Goal: Transaction & Acquisition: Purchase product/service

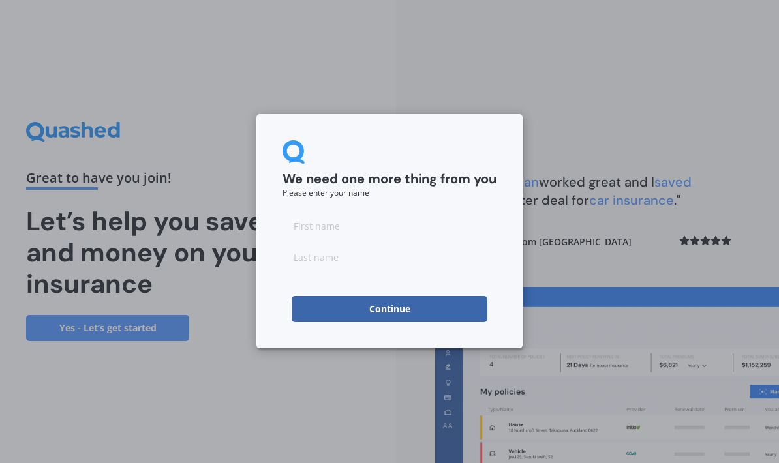
click at [468, 213] on input at bounding box center [389, 226] width 214 height 26
type input "Remi"
click at [441, 254] on input at bounding box center [389, 257] width 214 height 26
type input "[PERSON_NAME]"
click at [438, 309] on button "Continue" at bounding box center [390, 309] width 196 height 26
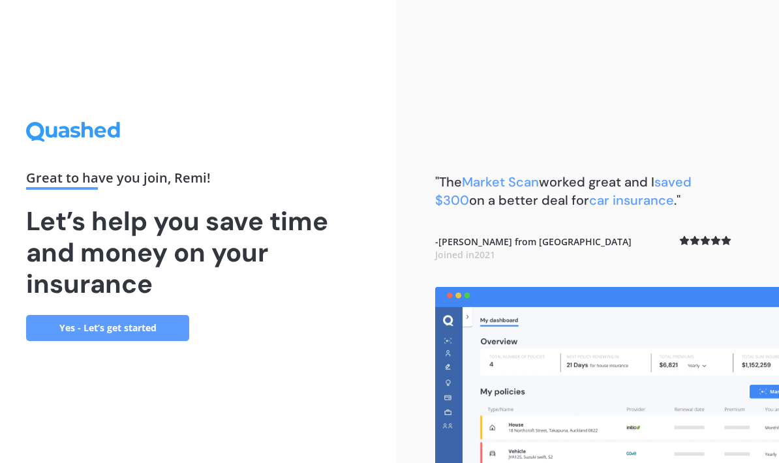
click at [171, 341] on link "Yes - Let’s get started" at bounding box center [107, 328] width 163 height 26
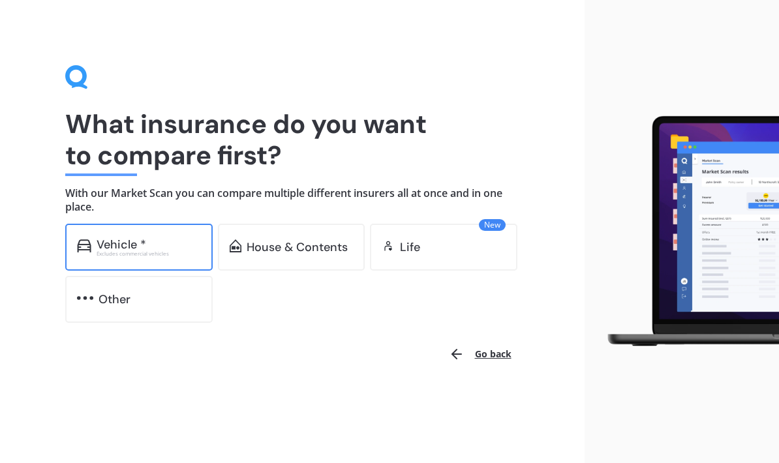
click at [162, 251] on div "Excludes commercial vehicles" at bounding box center [149, 253] width 104 height 5
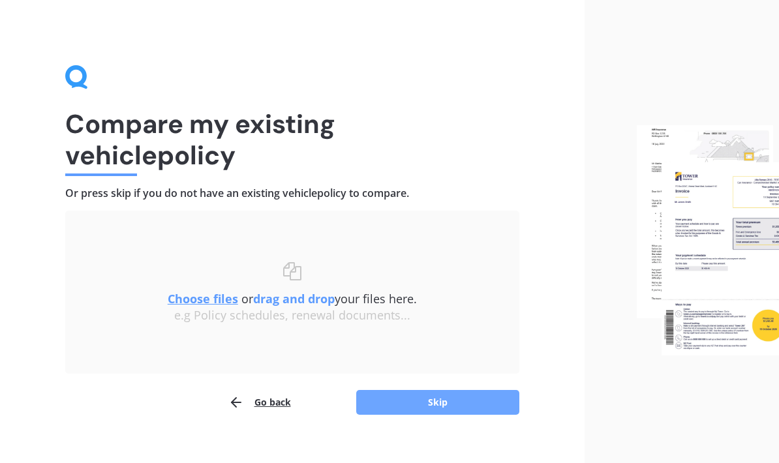
click at [487, 410] on button "Skip" at bounding box center [437, 402] width 163 height 25
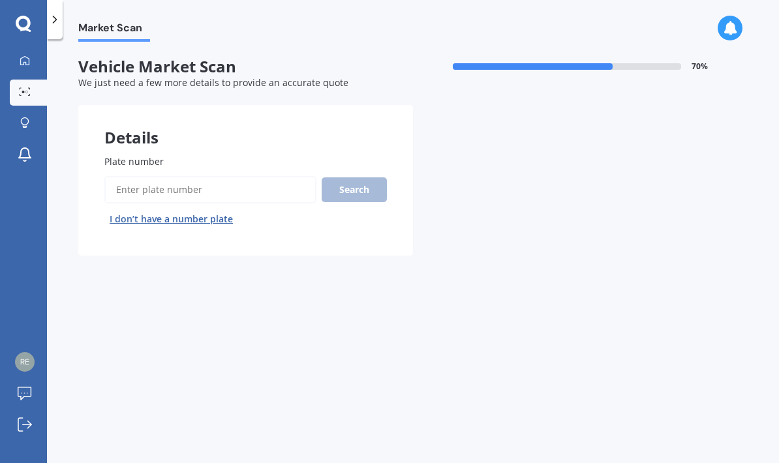
click at [217, 218] on button "I don’t have a number plate" at bounding box center [171, 219] width 134 height 21
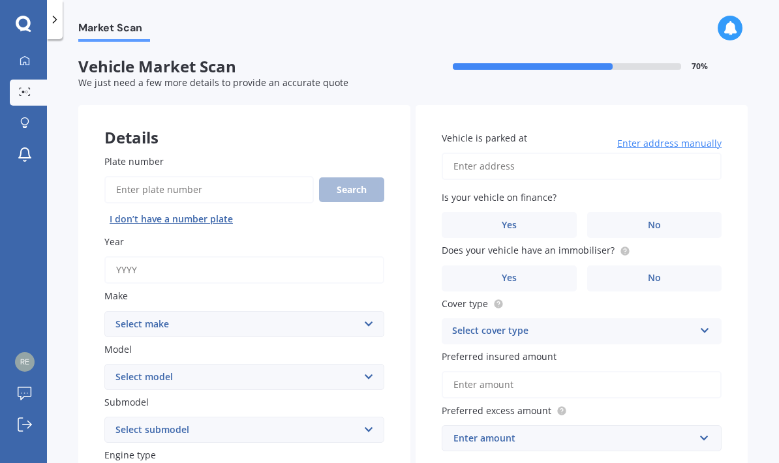
click at [361, 321] on select "Select make AC ALFA ROMEO ASTON MARTIN AUDI AUSTIN BEDFORD Bentley BMW BYD CADI…" at bounding box center [244, 324] width 280 height 26
select select "MAZDA"
click at [243, 395] on label "Submodel" at bounding box center [241, 402] width 275 height 14
click at [243, 417] on select "Select submodel" at bounding box center [244, 430] width 280 height 26
click at [344, 368] on select "Select model 121 2 3 323 323 / Familia 6 626 929 Atenza Autozam Axela AZ3 B2000…" at bounding box center [244, 377] width 280 height 26
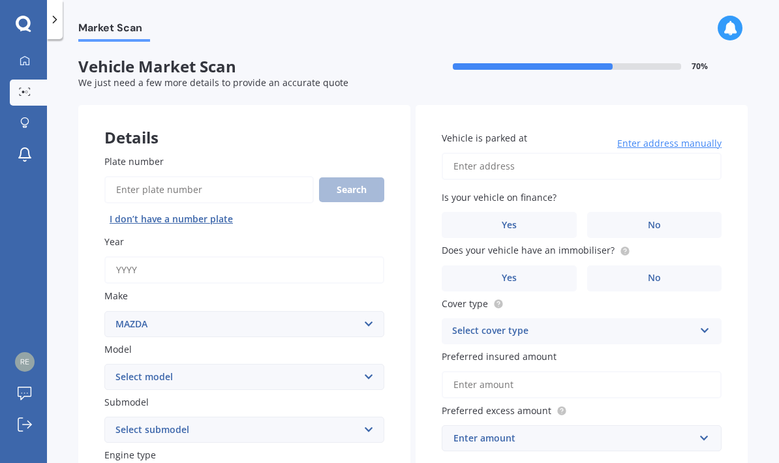
select select "DEMIO"
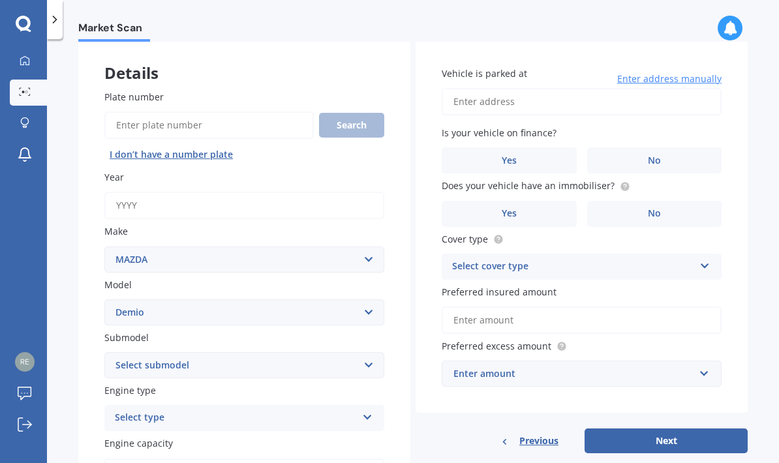
scroll to position [116, 0]
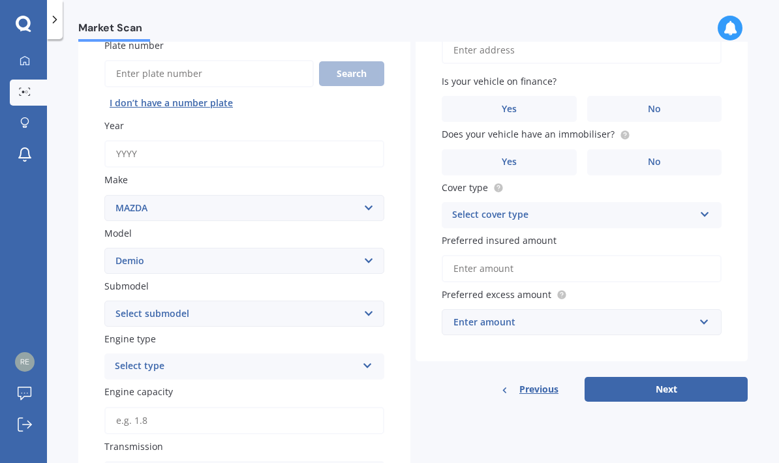
click at [355, 315] on select "Select submodel (All) Diesel Petrol XD Touring Turbo Diesel" at bounding box center [244, 314] width 280 height 26
select select "PETROL"
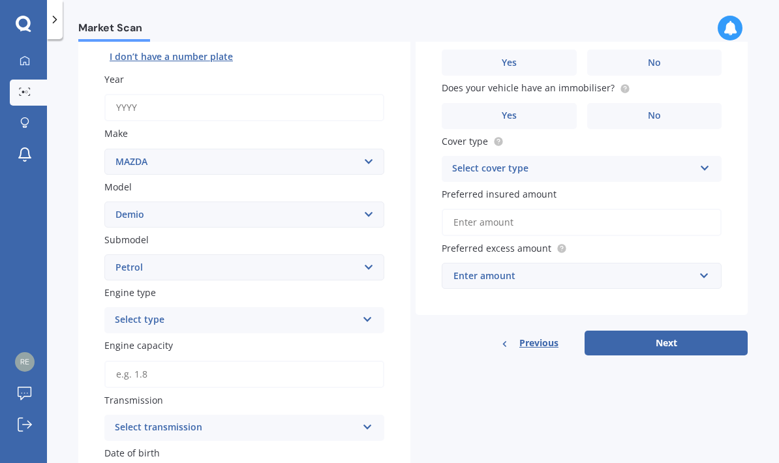
scroll to position [163, 0]
click at [347, 312] on div "Select type" at bounding box center [236, 320] width 242 height 16
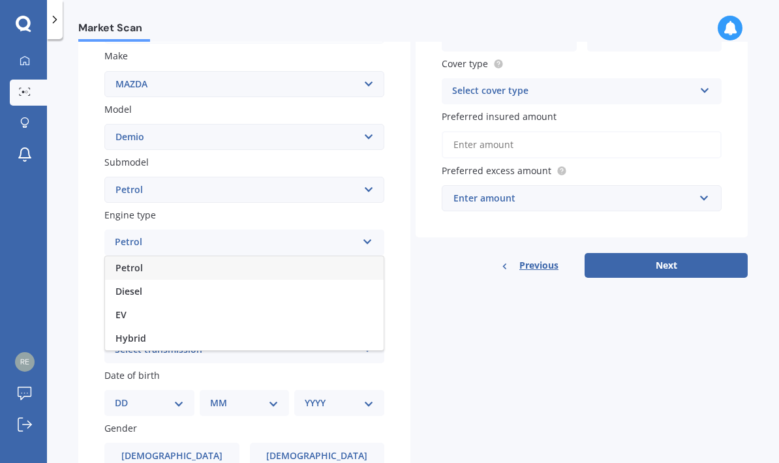
scroll to position [247, 0]
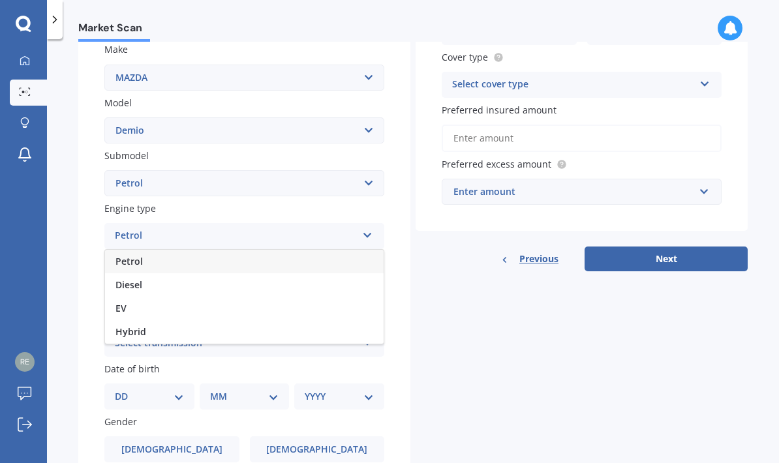
click at [360, 250] on div "Petrol" at bounding box center [244, 261] width 278 height 23
click at [372, 282] on input "Engine capacity" at bounding box center [244, 290] width 280 height 27
type input "1.3"
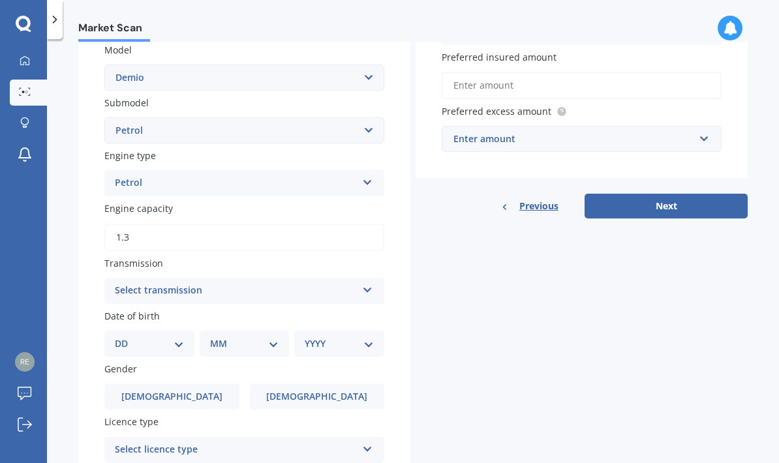
scroll to position [305, 0]
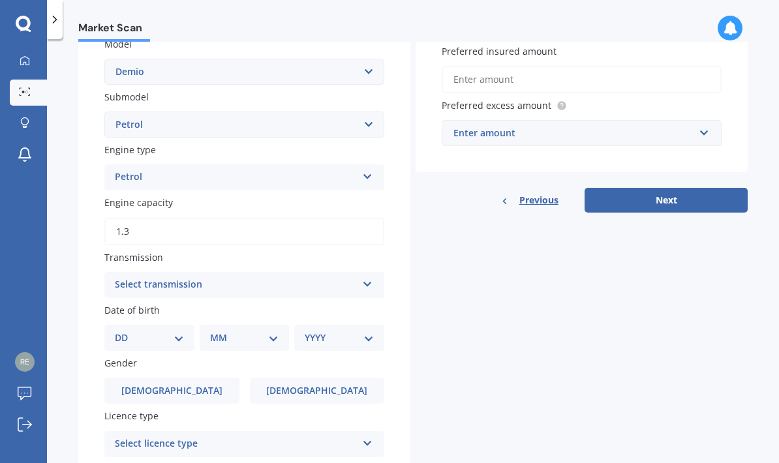
click at [424, 278] on div "Details Plate number Search I don’t have a number plate Year Make Select make A…" at bounding box center [412, 194] width 669 height 789
click at [371, 277] on icon at bounding box center [367, 281] width 11 height 9
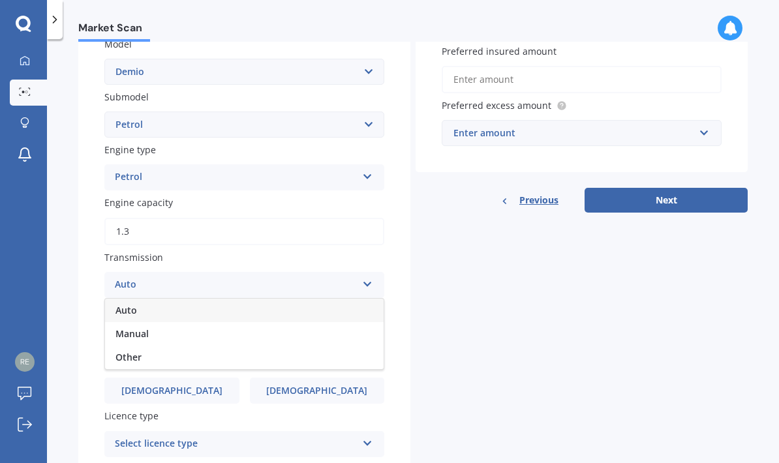
click at [367, 299] on div "Auto" at bounding box center [244, 310] width 278 height 23
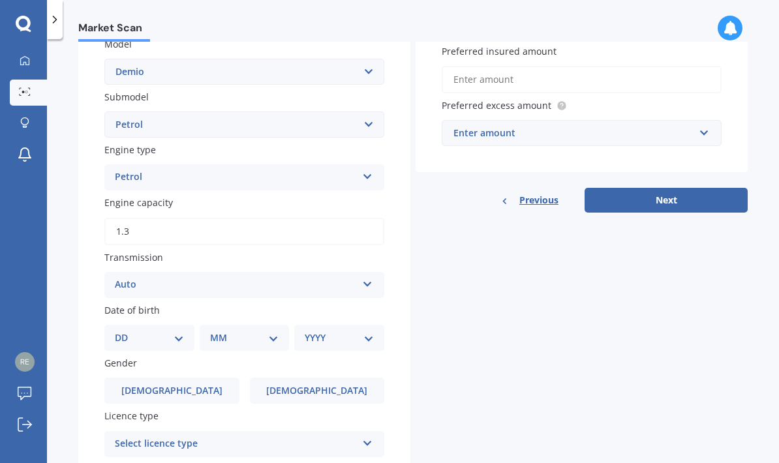
scroll to position [331, 0]
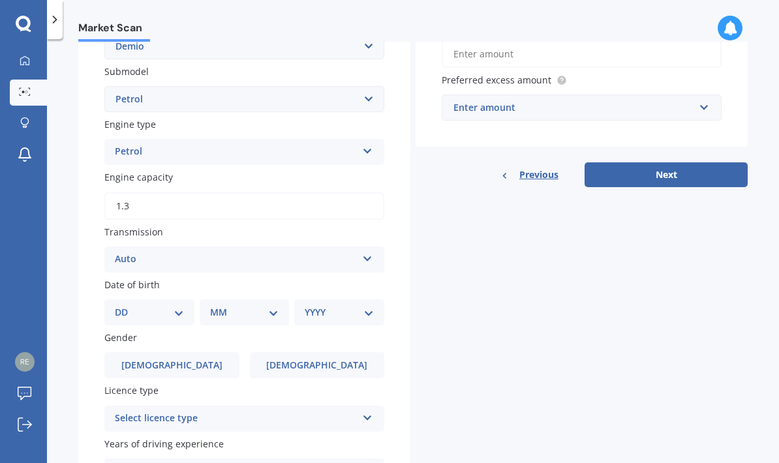
click at [175, 308] on select "DD 01 02 03 04 05 06 07 08 09 10 11 12 13 14 15 16 17 18 19 20 21 22 23 24 25 2…" at bounding box center [149, 312] width 69 height 14
select select "07"
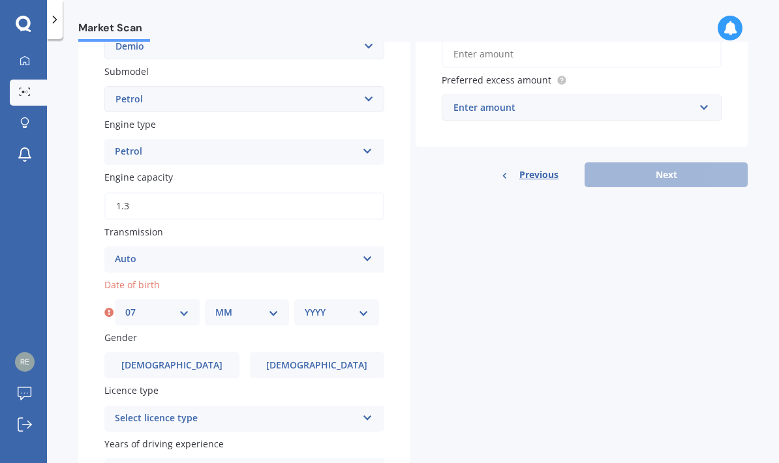
click at [256, 307] on select "MM 01 02 03 04 05 06 07 08 09 10 11 12" at bounding box center [247, 312] width 64 height 14
select select "12"
click at [358, 307] on select "YYYY 2025 2024 2023 2022 2021 2020 2019 2018 2017 2016 2015 2014 2013 2012 2011…" at bounding box center [337, 312] width 64 height 14
select select "2007"
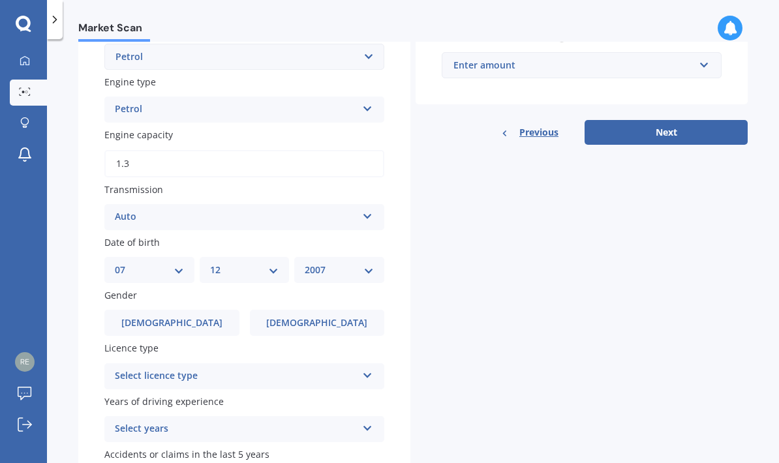
scroll to position [376, 0]
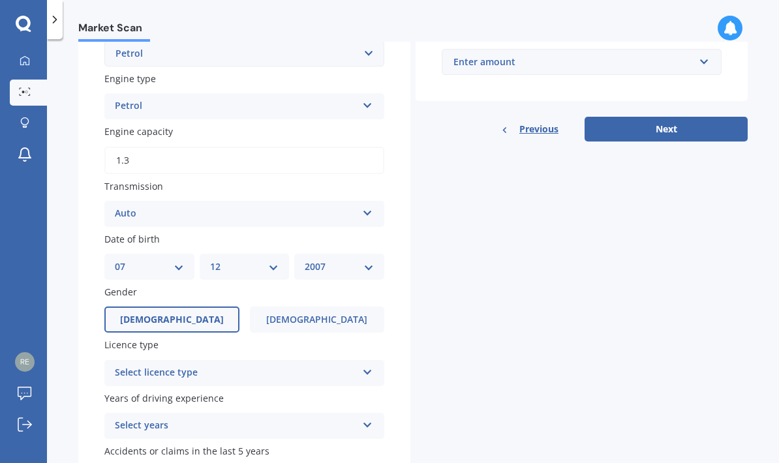
click at [207, 307] on label "Male" at bounding box center [171, 320] width 135 height 26
click at [0, 0] on input "Male" at bounding box center [0, 0] width 0 height 0
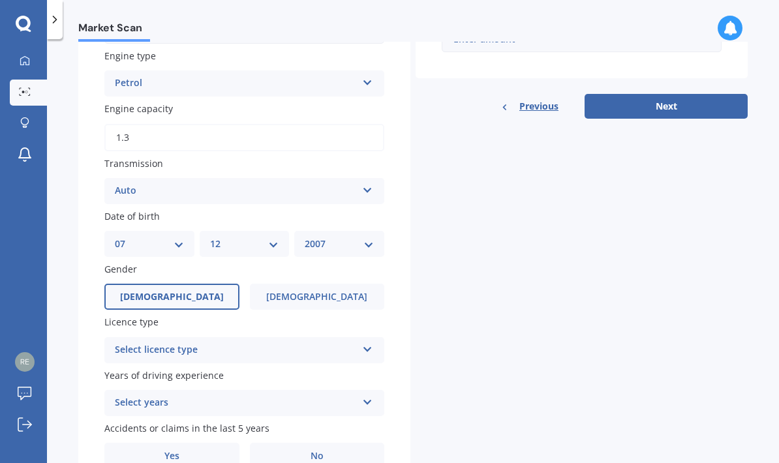
scroll to position [398, 0]
click at [346, 343] on div "Select licence type" at bounding box center [236, 351] width 242 height 16
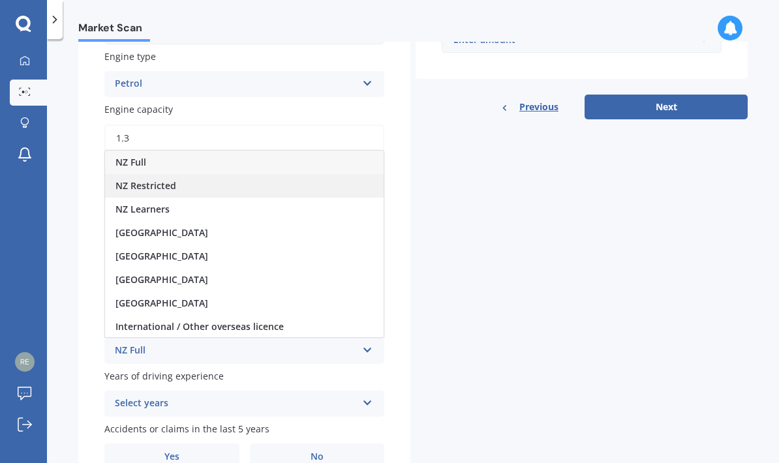
click at [280, 175] on div "NZ Restricted" at bounding box center [244, 185] width 278 height 23
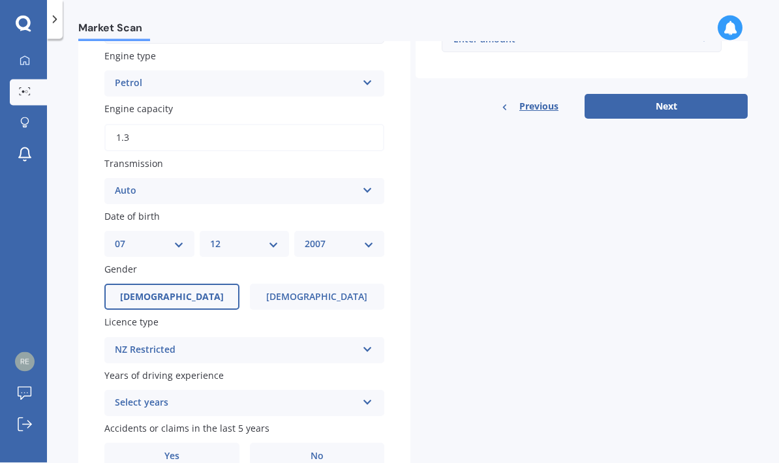
scroll to position [48, 0]
click at [360, 391] on div "Select years 5 or more years 4 years 3 years 2 years 1 year" at bounding box center [244, 404] width 280 height 26
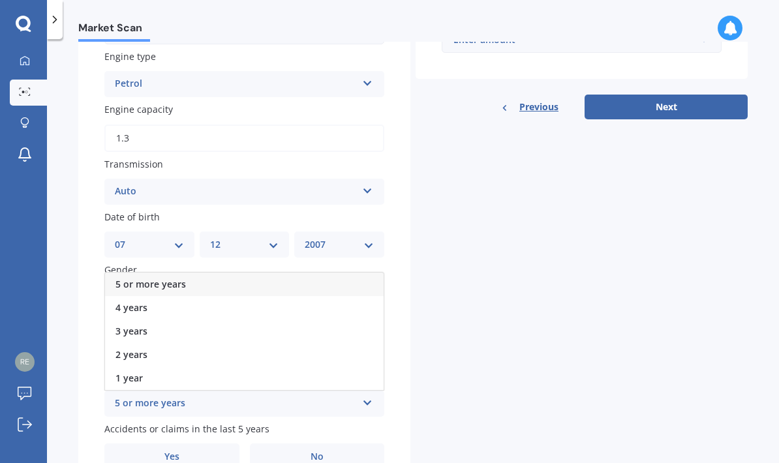
scroll to position [52, 0]
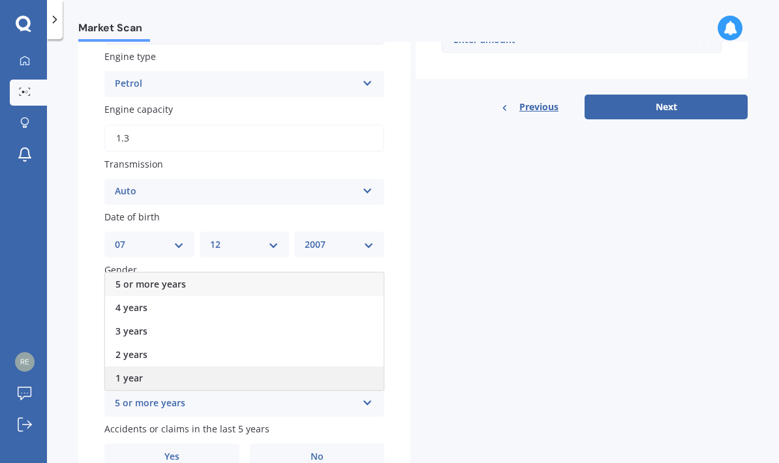
click at [319, 367] on div "1 year" at bounding box center [244, 378] width 278 height 23
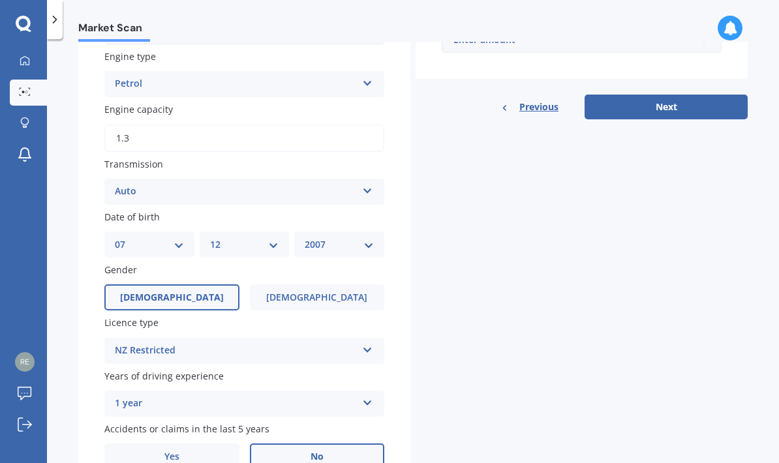
click at [346, 444] on label "No" at bounding box center [317, 457] width 135 height 26
click at [0, 0] on input "No" at bounding box center [0, 0] width 0 height 0
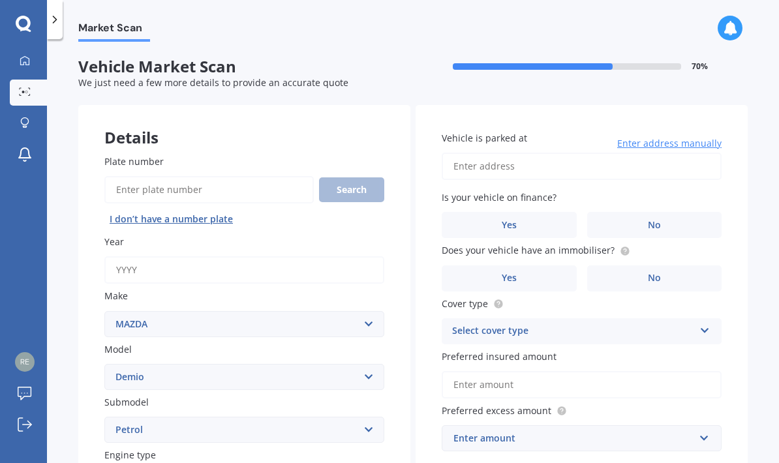
scroll to position [0, 0]
click at [549, 153] on input "Vehicle is parked at" at bounding box center [582, 166] width 280 height 27
type input "18A Martin Avenue, Remuera, Auckland 1050"
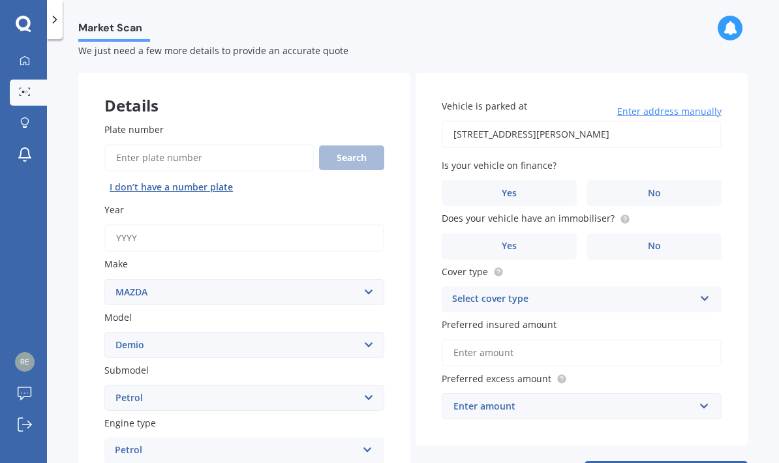
scroll to position [25, 0]
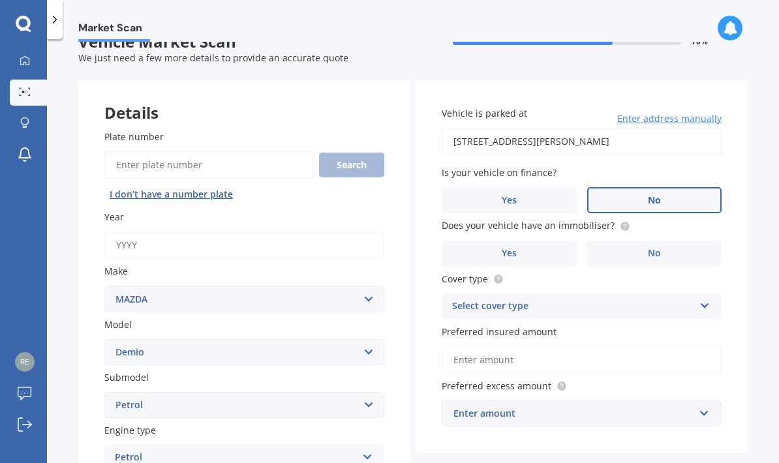
click at [672, 187] on label "No" at bounding box center [654, 200] width 135 height 26
click at [0, 0] on input "No" at bounding box center [0, 0] width 0 height 0
click at [702, 241] on label "No" at bounding box center [654, 254] width 135 height 26
click at [0, 0] on input "No" at bounding box center [0, 0] width 0 height 0
click at [667, 299] on div "Select cover type" at bounding box center [573, 307] width 242 height 16
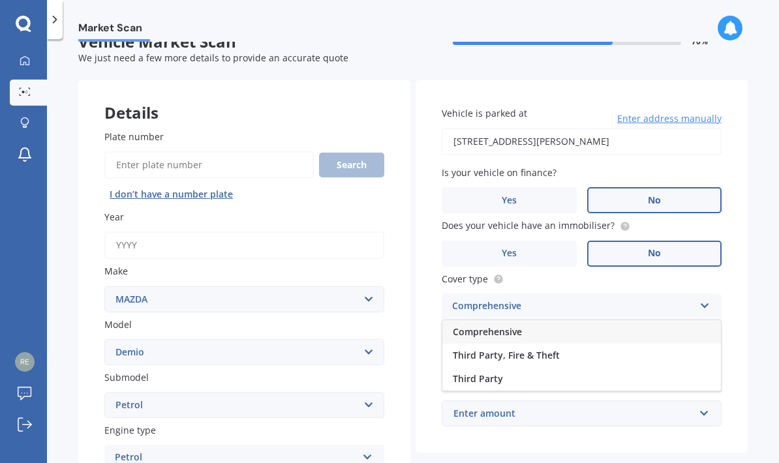
click at [603, 320] on div "Comprehensive" at bounding box center [581, 331] width 278 height 23
click at [602, 346] on input "Preferred insured amount" at bounding box center [582, 359] width 280 height 27
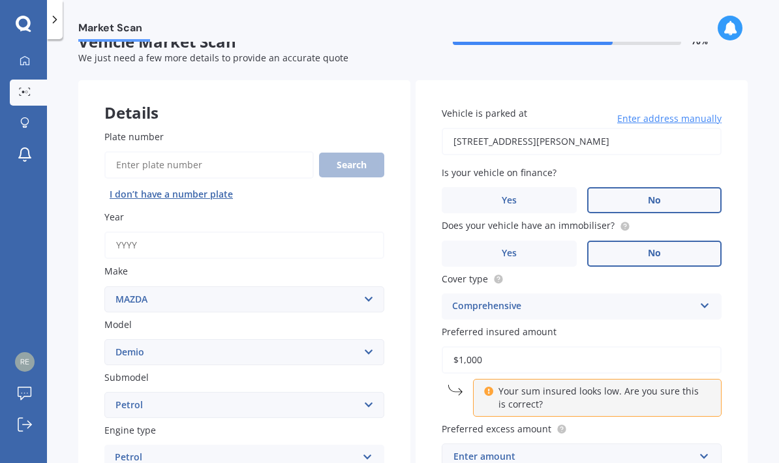
type input "$10,000"
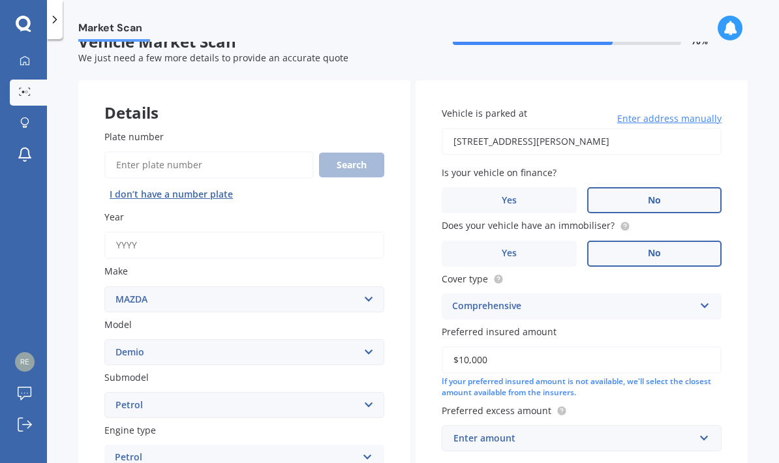
click at [739, 307] on div "Vehicle is parked at 18A Martin Avenue, Remuera, Auckland 1050 Enter address ma…" at bounding box center [581, 278] width 332 height 397
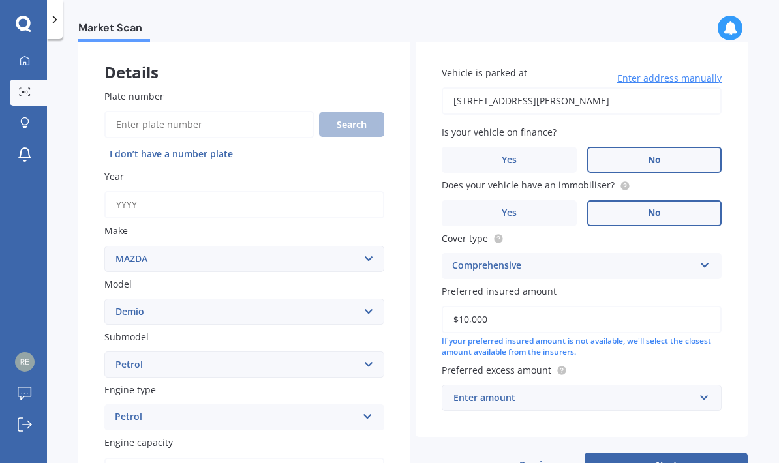
scroll to position [78, 0]
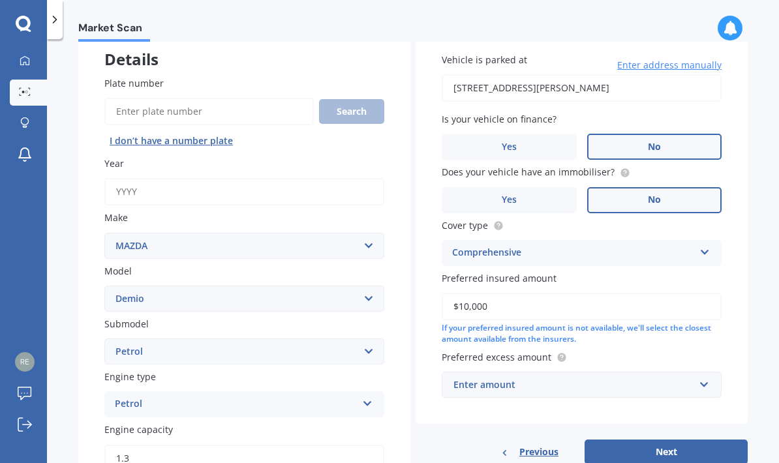
click at [765, 354] on div "Market Scan Vehicle Market Scan 70 % We just need a few more details to provide…" at bounding box center [413, 254] width 732 height 424
click at [709, 372] on input "text" at bounding box center [577, 384] width 268 height 25
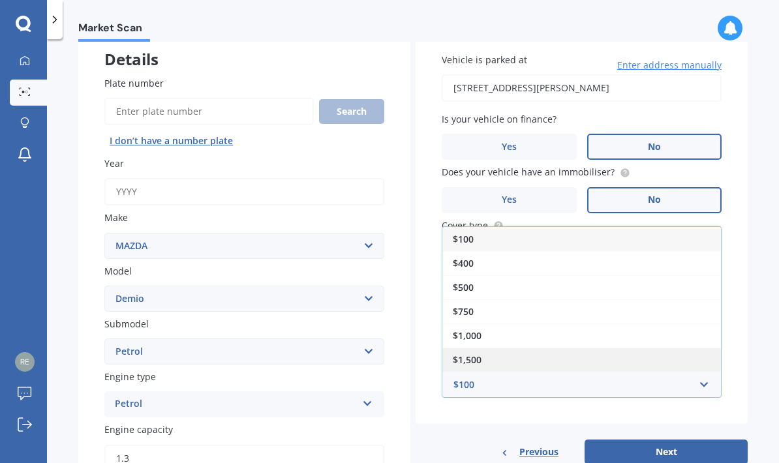
click at [695, 348] on div "$1,500" at bounding box center [581, 360] width 278 height 24
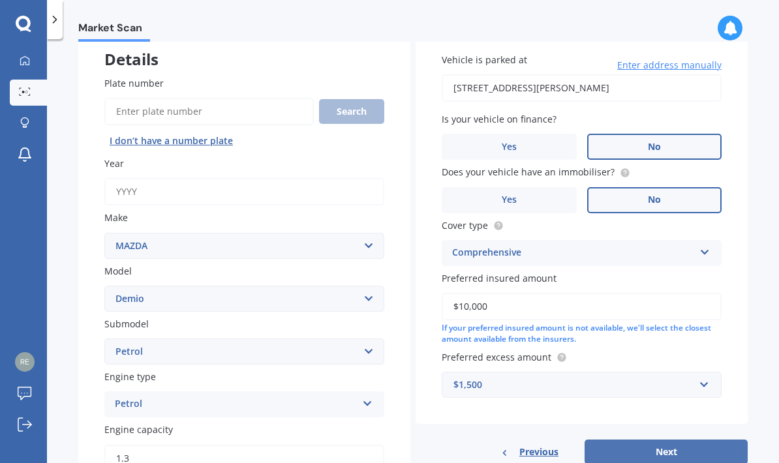
click at [693, 440] on button "Next" at bounding box center [665, 452] width 163 height 25
type input "2016"
click at [407, 308] on div "Plate number Search I don’t have a number plate Year 2016 Make Select make AC A…" at bounding box center [244, 433] width 332 height 766
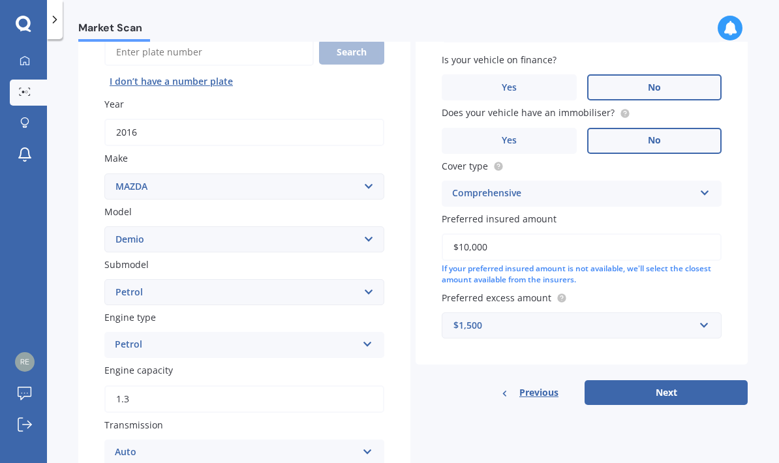
scroll to position [144, 0]
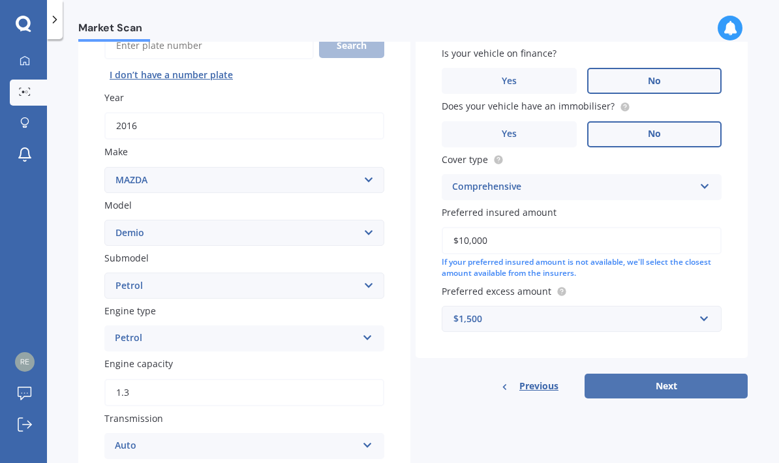
click at [657, 374] on button "Next" at bounding box center [665, 386] width 163 height 25
select select "07"
select select "12"
select select "2007"
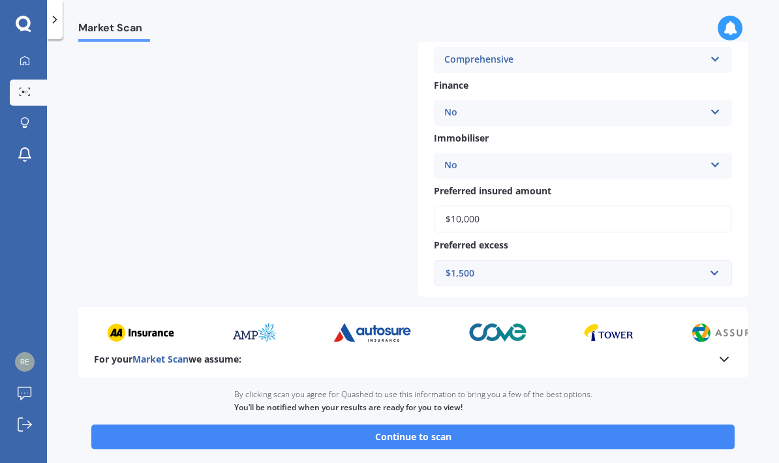
scroll to position [409, 0]
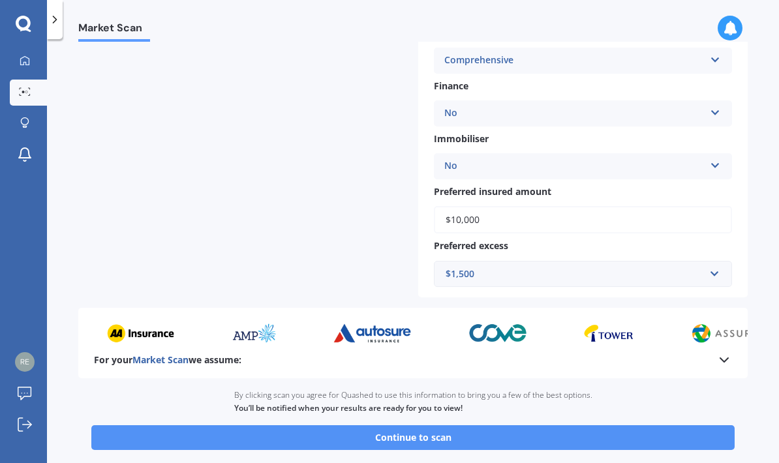
click at [651, 425] on button "Continue to scan" at bounding box center [412, 437] width 643 height 25
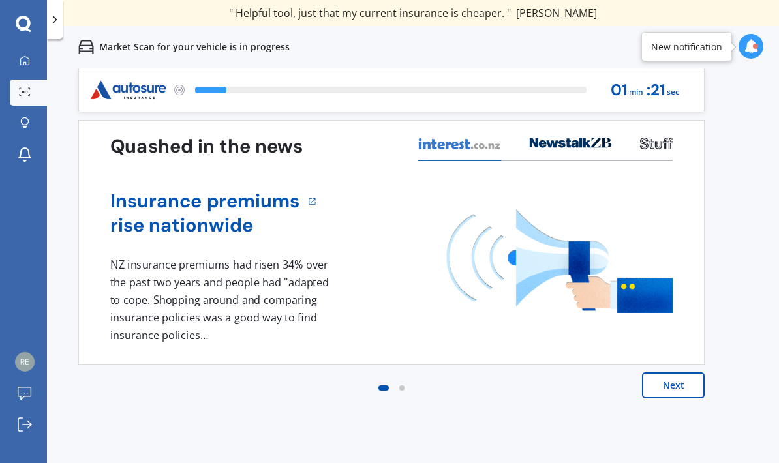
click at [678, 385] on button "Next" at bounding box center [673, 385] width 63 height 26
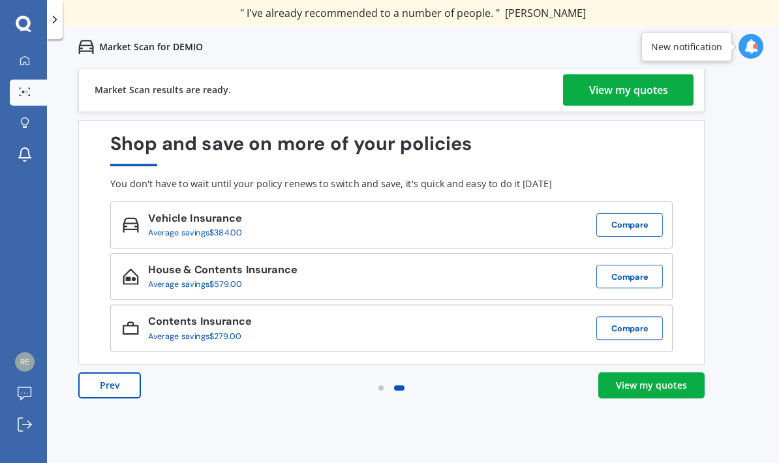
click at [673, 390] on div "View my quotes" at bounding box center [651, 385] width 71 height 13
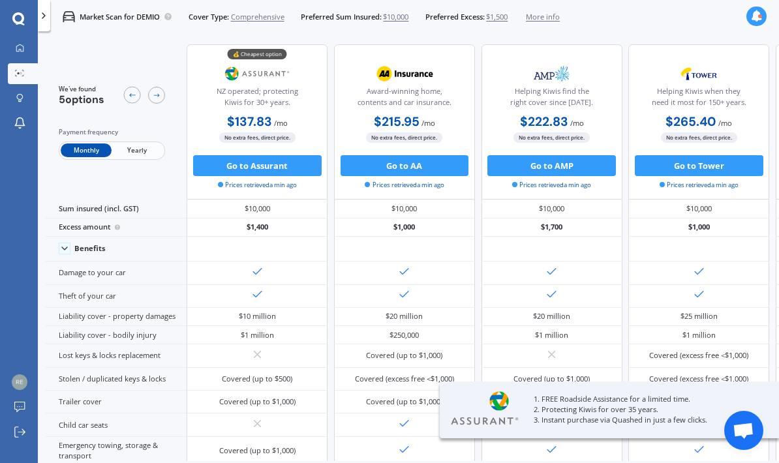
click at [136, 147] on span "Yearly" at bounding box center [137, 150] width 51 height 14
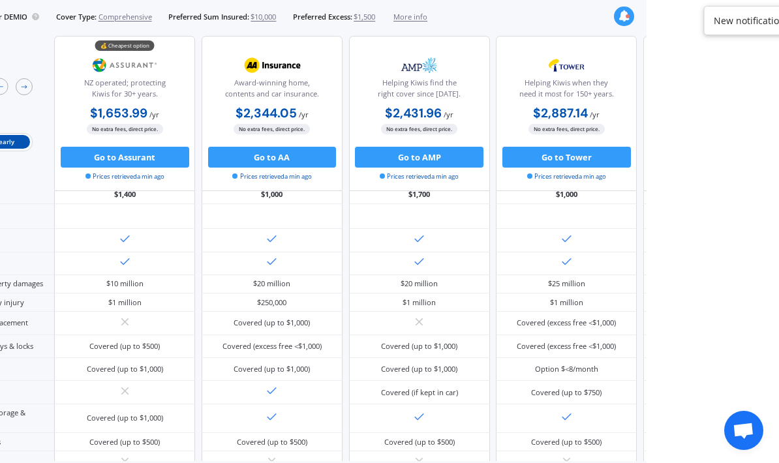
scroll to position [42, 0]
